Goal: Information Seeking & Learning: Check status

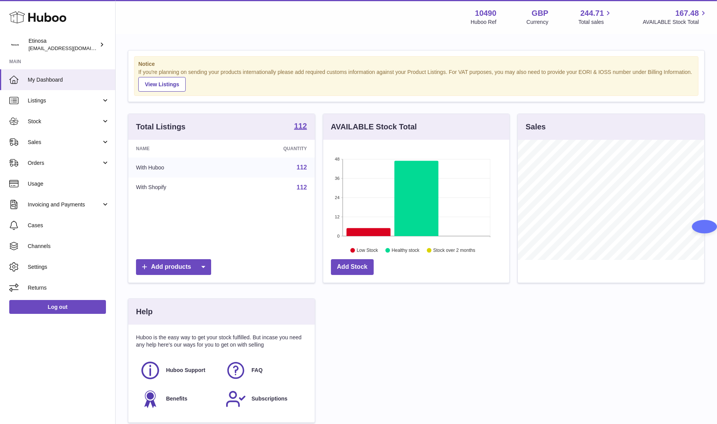
scroll to position [120, 186]
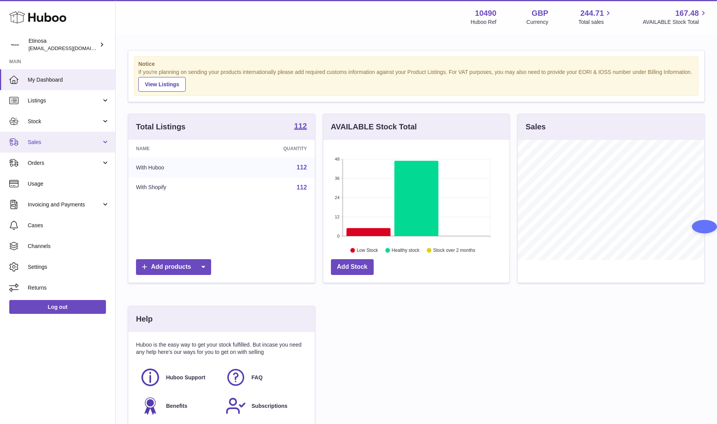
click at [77, 141] on span "Sales" at bounding box center [65, 142] width 74 height 7
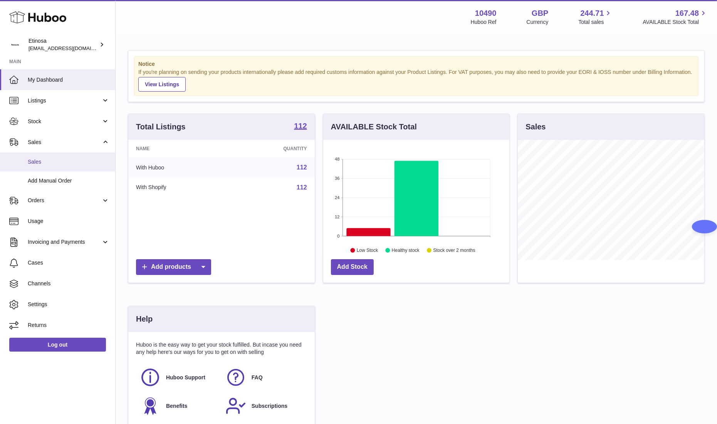
click at [68, 162] on span "Sales" at bounding box center [69, 161] width 82 height 7
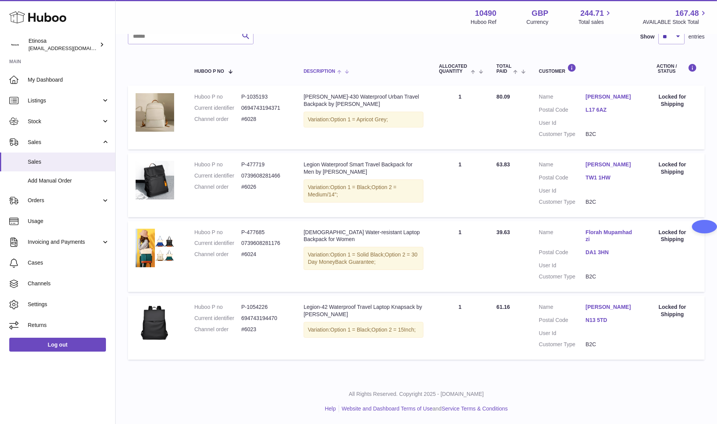
scroll to position [5, 0]
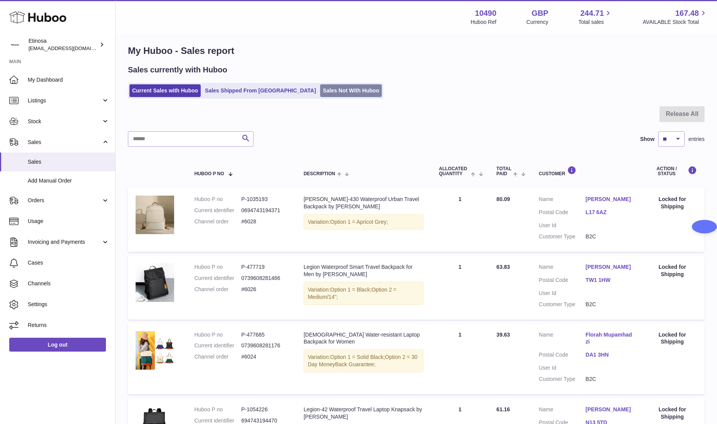
click at [320, 93] on link "Sales Not With Huboo" at bounding box center [351, 90] width 62 height 13
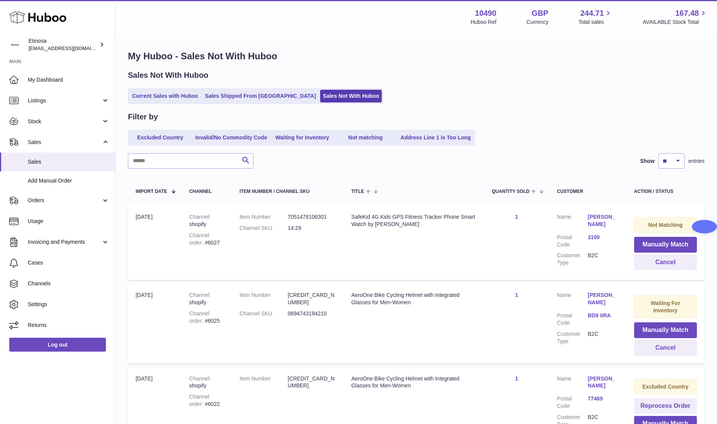
click at [168, 101] on link "Current Sales with Huboo" at bounding box center [165, 96] width 71 height 13
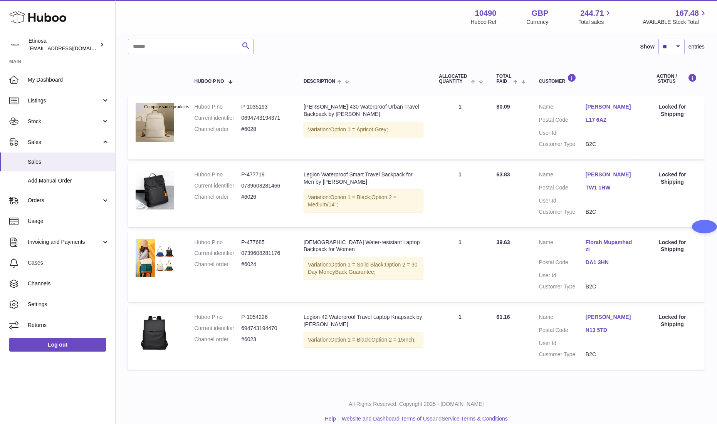
scroll to position [121, 0]
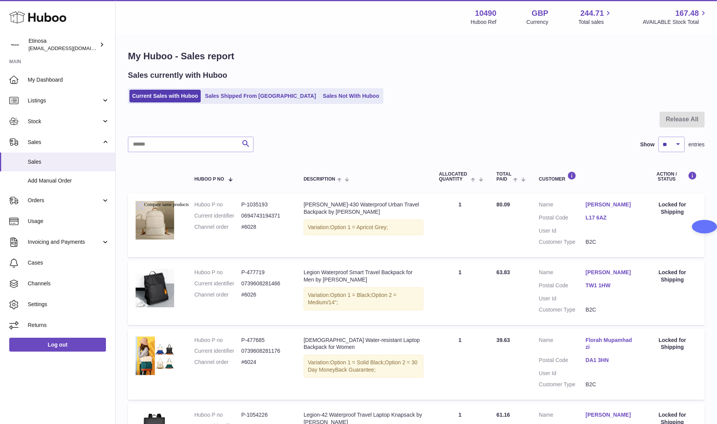
click at [455, 87] on div "Sales currently with Huboo Current Sales with Huboo Sales Shipped From Huboo Sa…" at bounding box center [416, 87] width 577 height 34
click at [456, 87] on div "Sales currently with Huboo Current Sales with Huboo Sales Shipped From Huboo Sa…" at bounding box center [416, 87] width 577 height 34
click at [434, 61] on h1 "My Huboo - Sales report" at bounding box center [416, 56] width 577 height 12
